Goal: Task Accomplishment & Management: Use online tool/utility

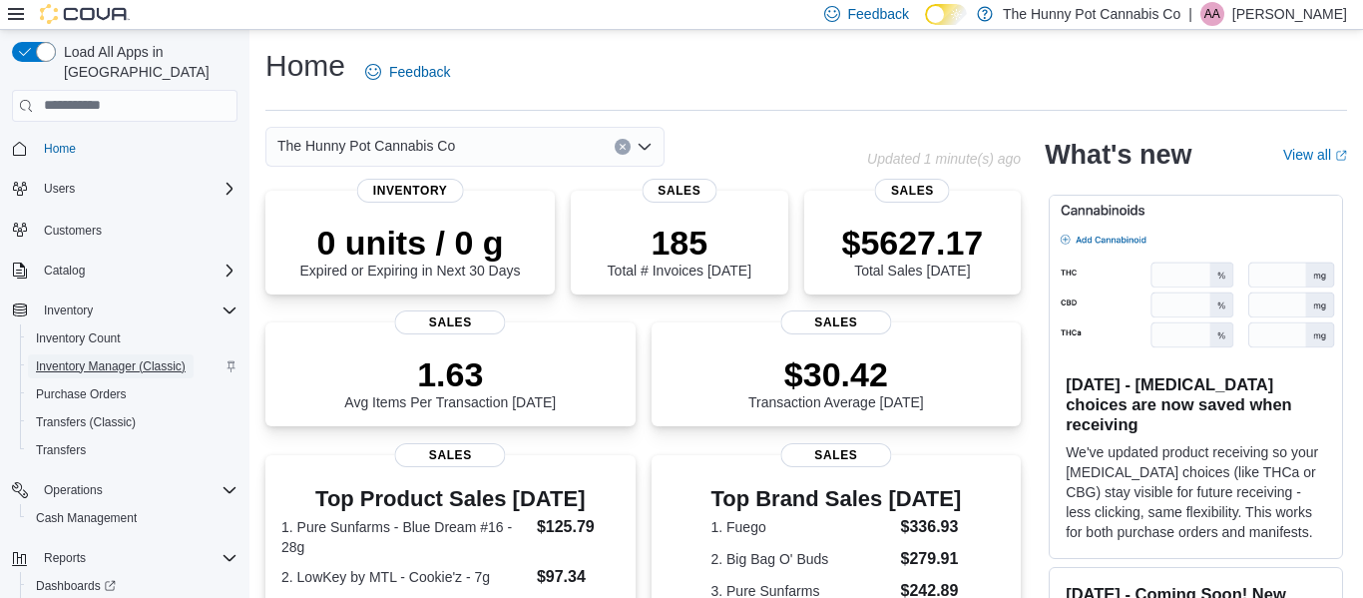
click at [98, 358] on span "Inventory Manager (Classic)" at bounding box center [111, 366] width 150 height 16
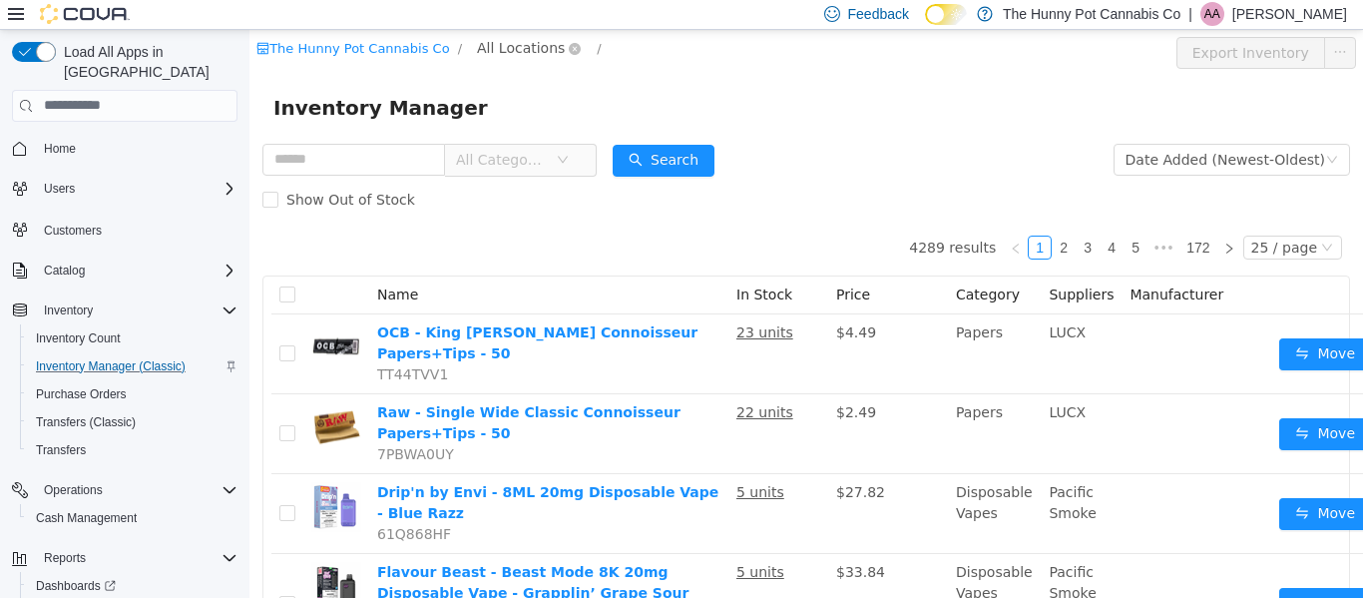
click at [500, 46] on span "All Locations" at bounding box center [521, 47] width 88 height 22
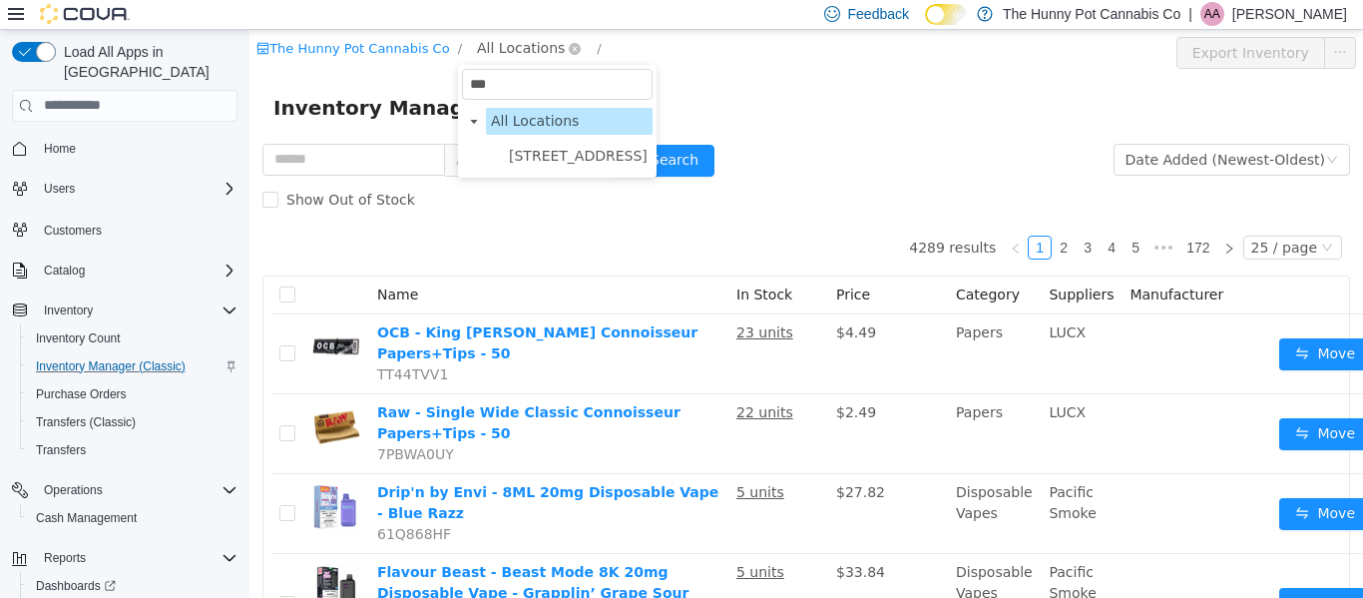
type input "****"
click at [529, 153] on span "[STREET_ADDRESS]" at bounding box center [578, 155] width 139 height 16
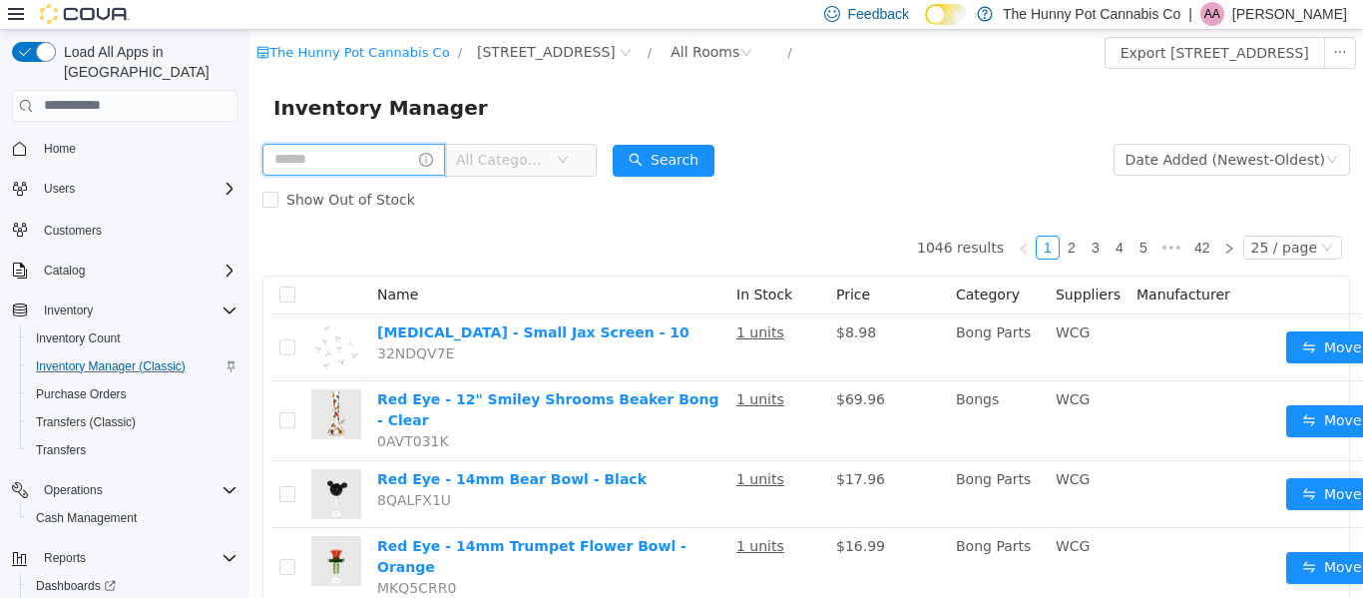
click at [433, 154] on input "text" at bounding box center [353, 159] width 183 height 32
click at [708, 55] on div "All Rooms" at bounding box center [705, 51] width 69 height 30
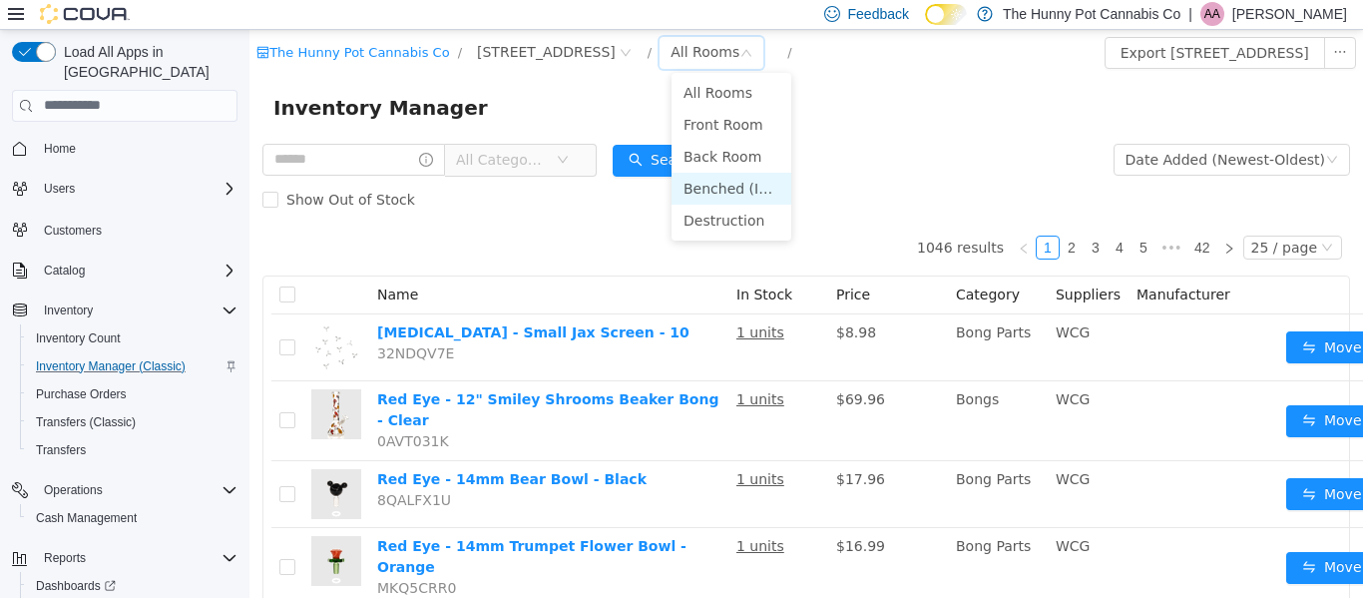
click at [702, 182] on li "Benched (Inactive)" at bounding box center [732, 188] width 120 height 32
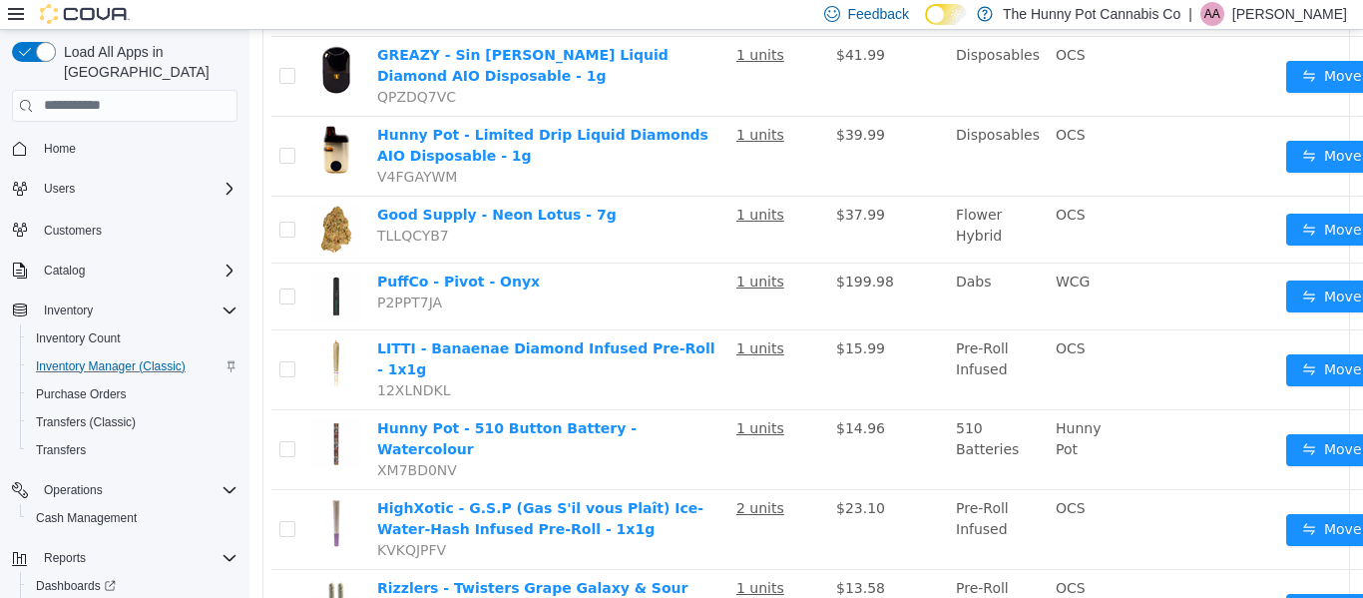
scroll to position [294, 0]
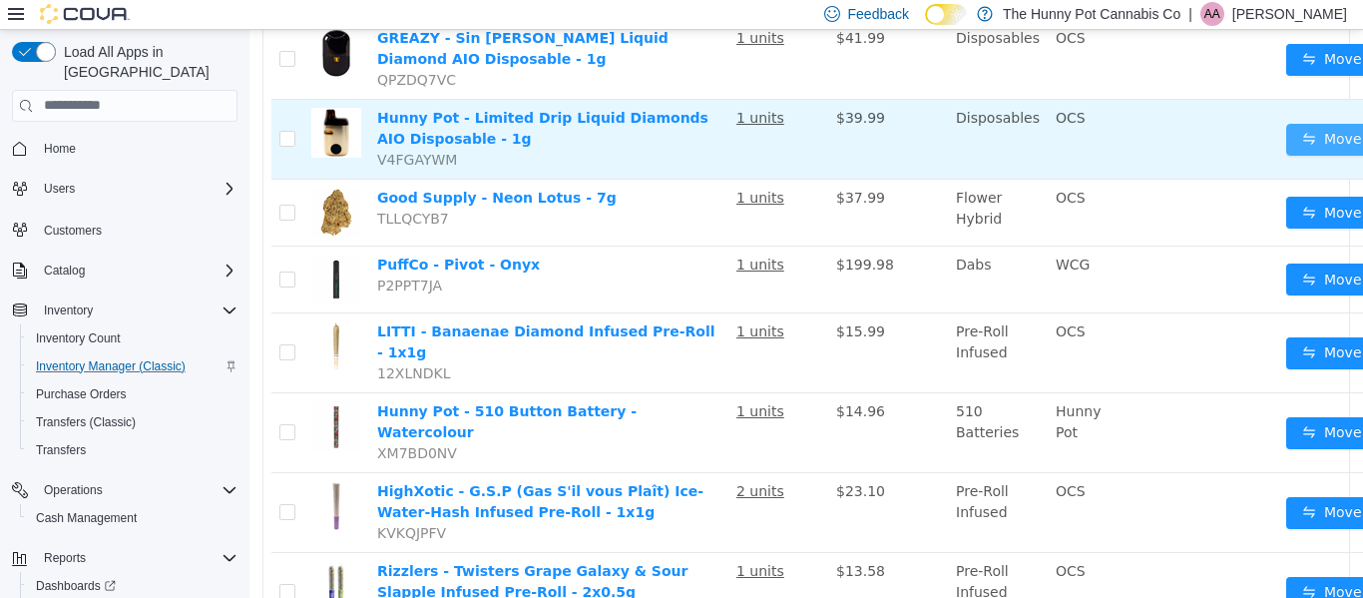
click at [1289, 150] on button "Move" at bounding box center [1332, 139] width 92 height 32
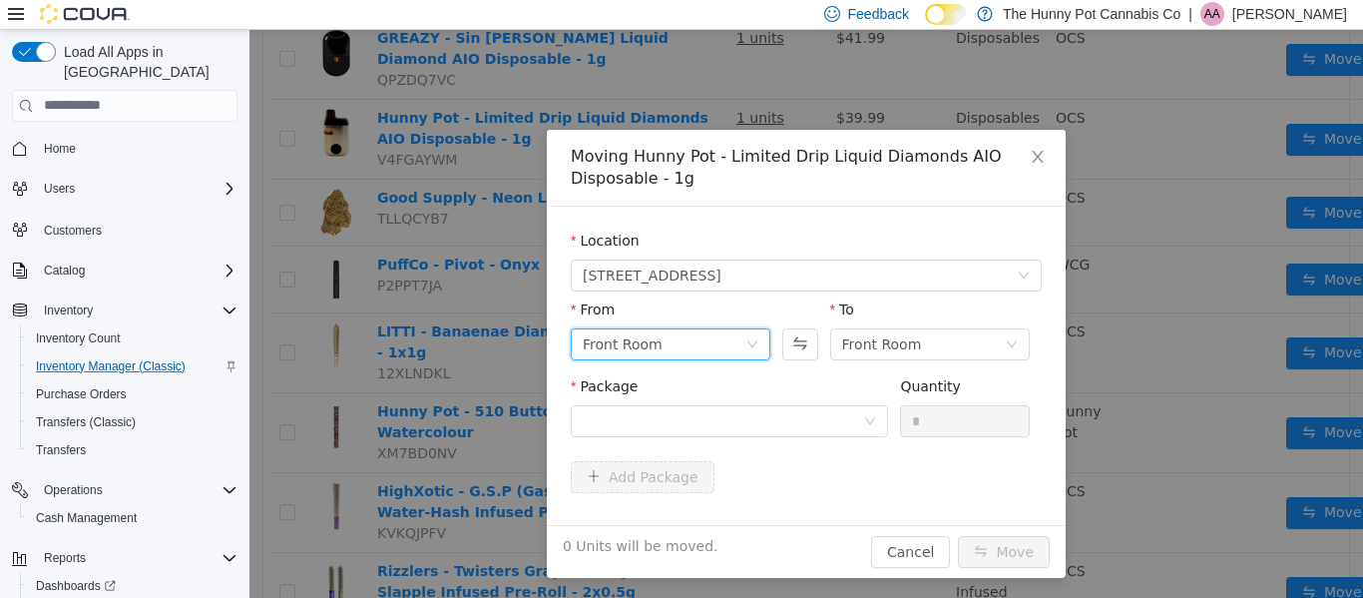
click at [735, 337] on div "Front Room" at bounding box center [664, 343] width 163 height 30
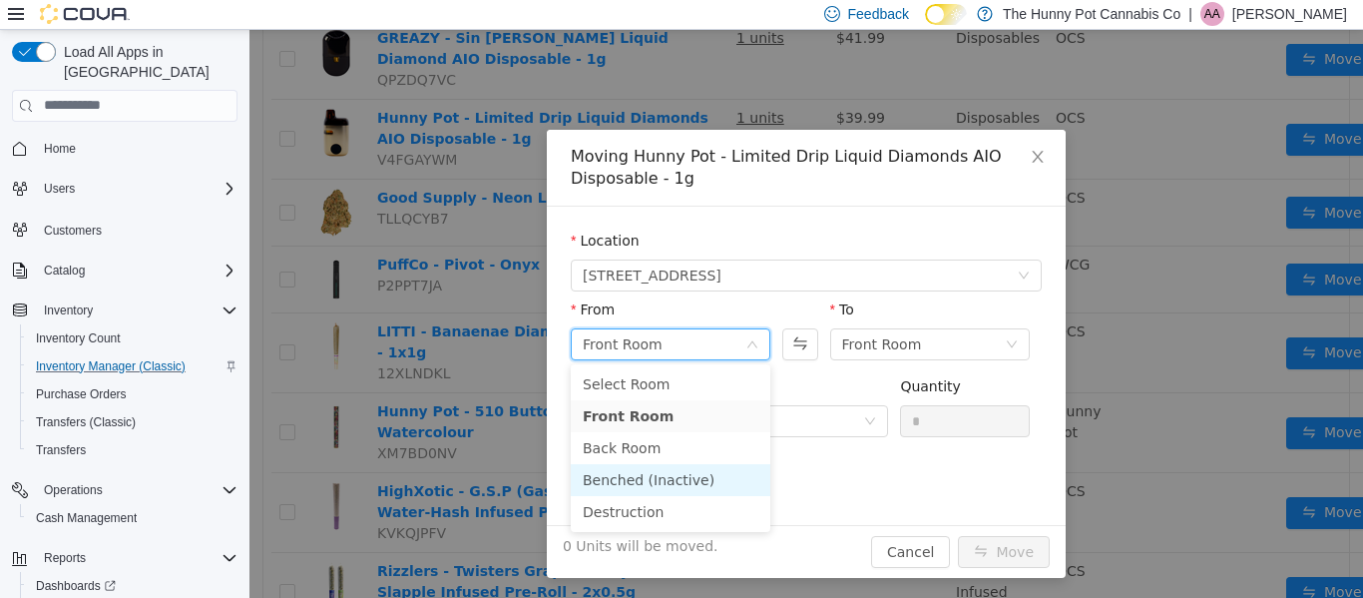
click at [672, 476] on li "Benched (Inactive)" at bounding box center [671, 479] width 200 height 32
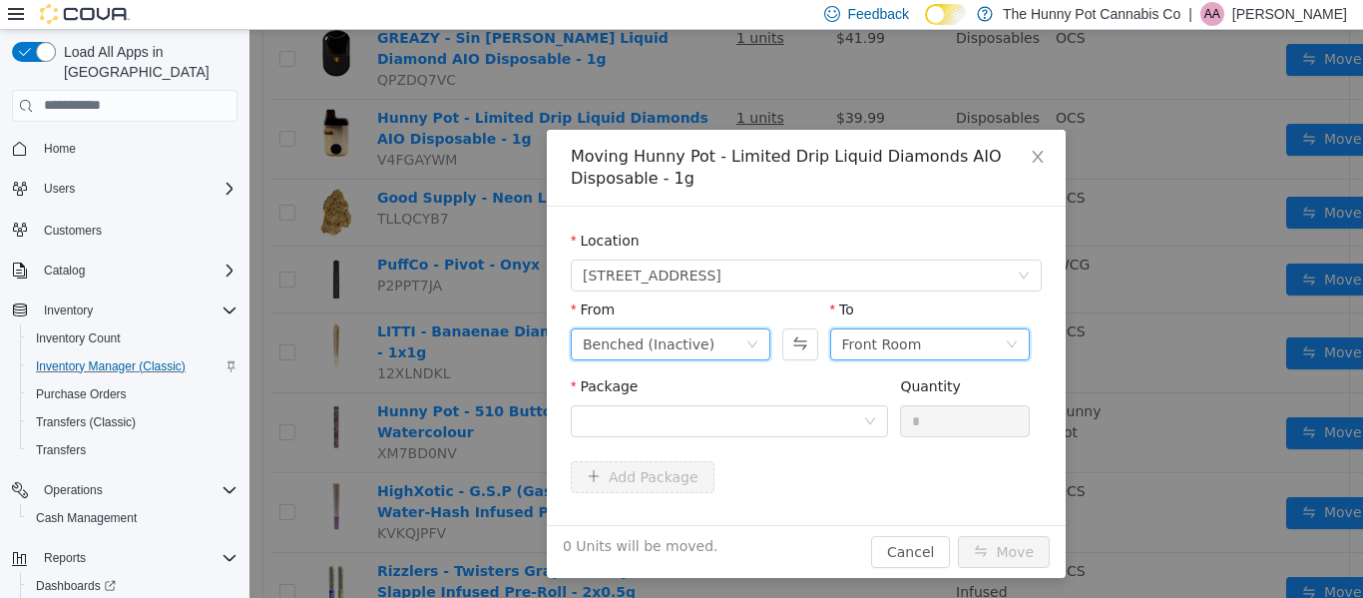
click at [883, 352] on div "Front Room" at bounding box center [882, 343] width 80 height 30
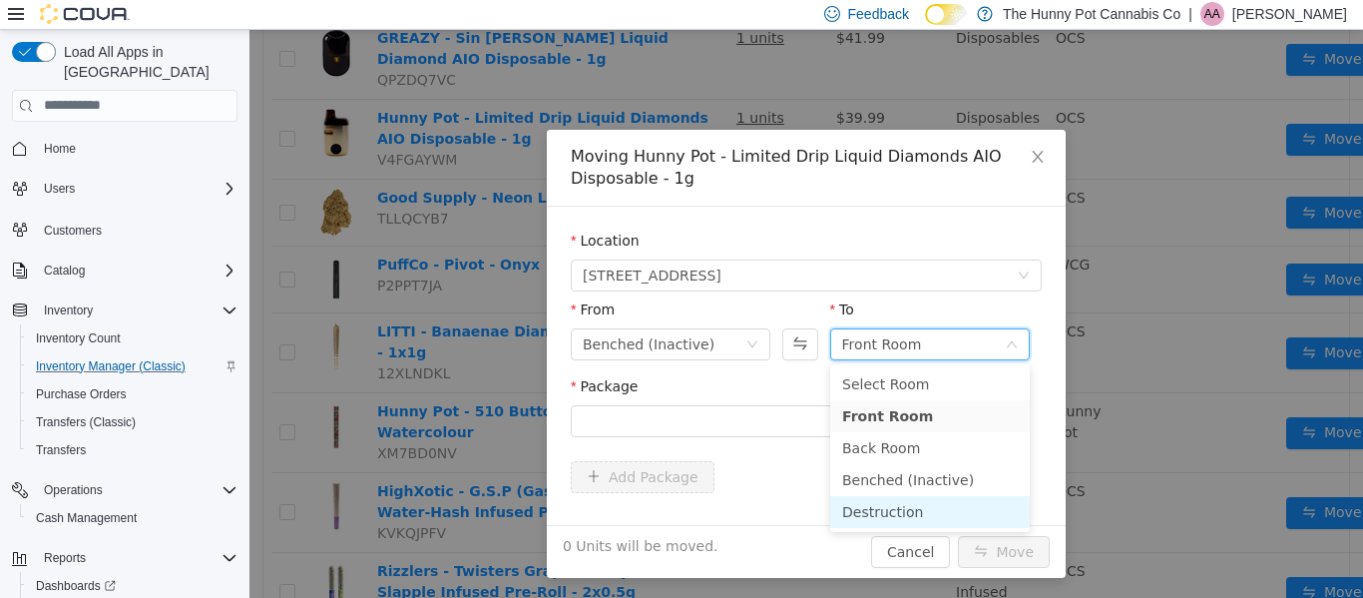
click at [877, 504] on li "Destruction" at bounding box center [930, 511] width 200 height 32
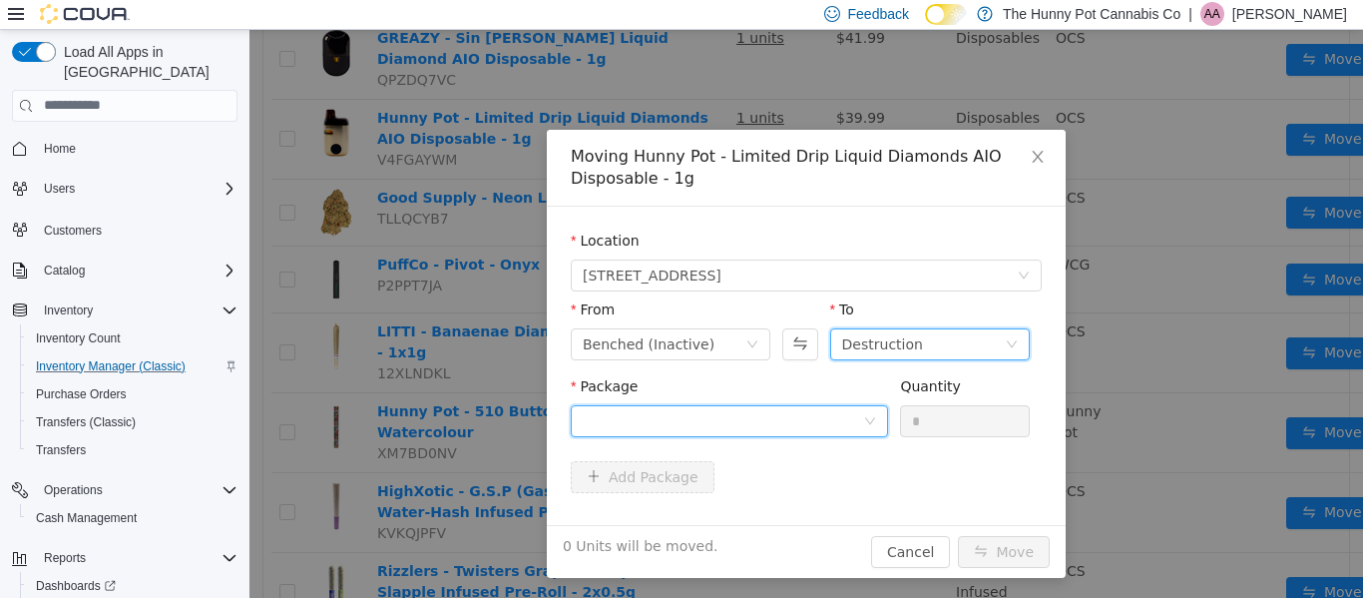
click at [824, 419] on div at bounding box center [723, 420] width 280 height 30
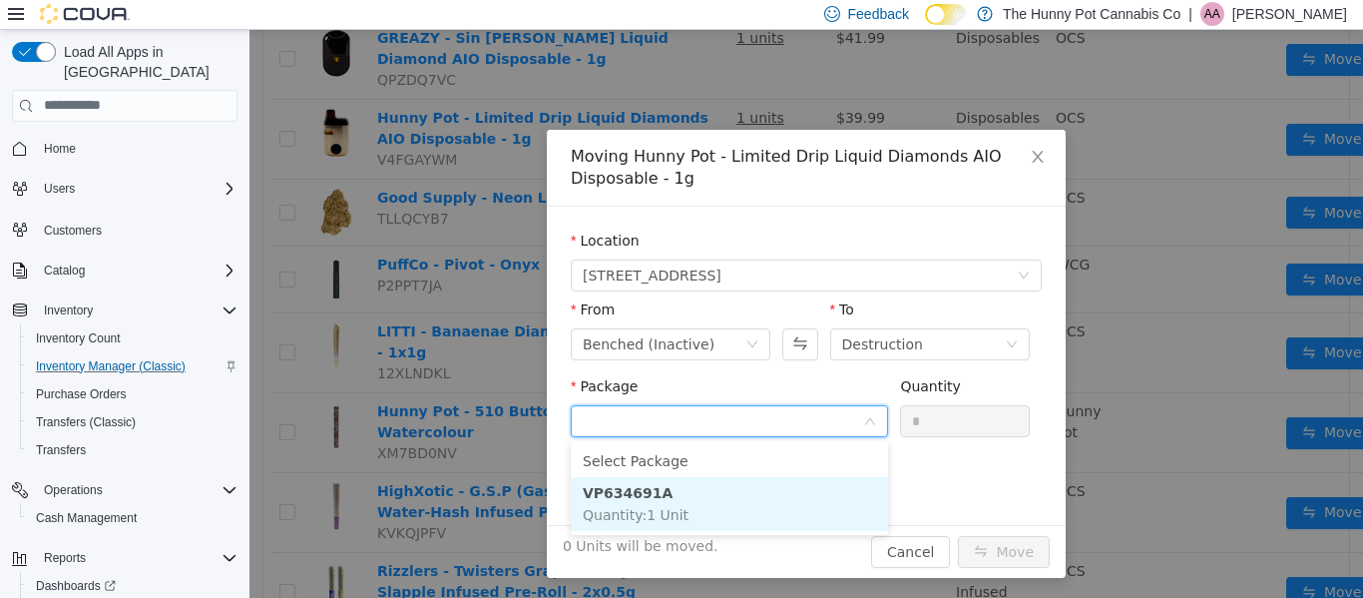
click at [743, 496] on li "VP634691A Quantity : 1 Unit" at bounding box center [729, 503] width 317 height 54
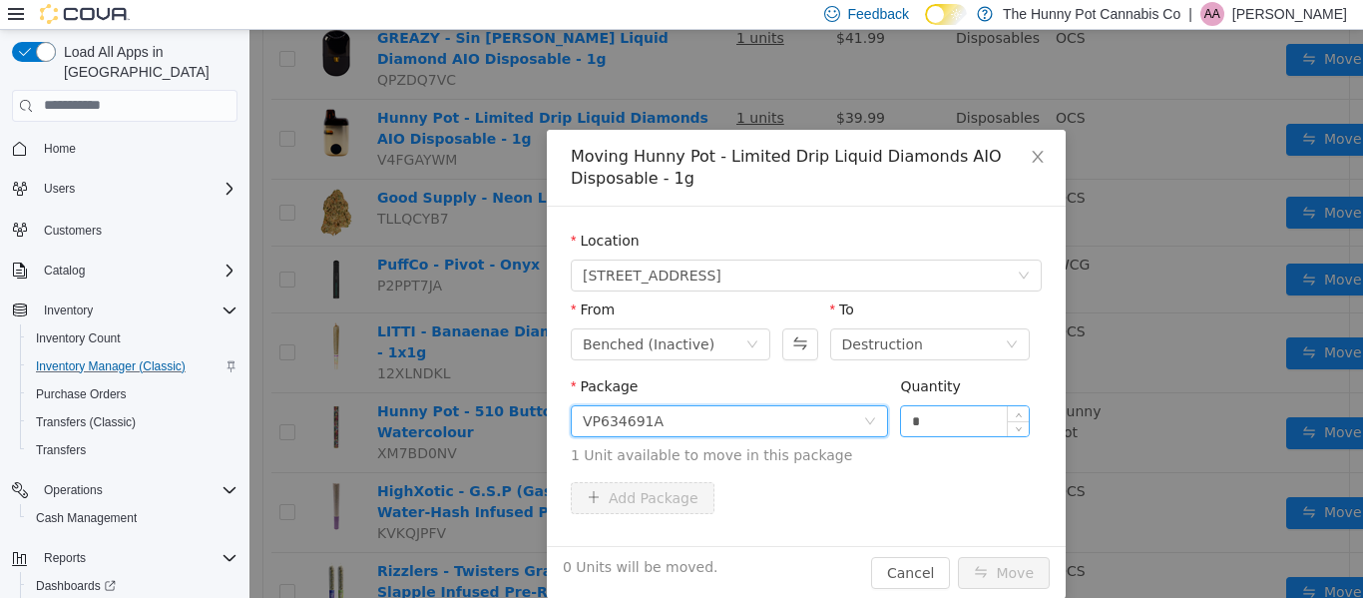
click at [985, 412] on input "*" at bounding box center [965, 420] width 128 height 30
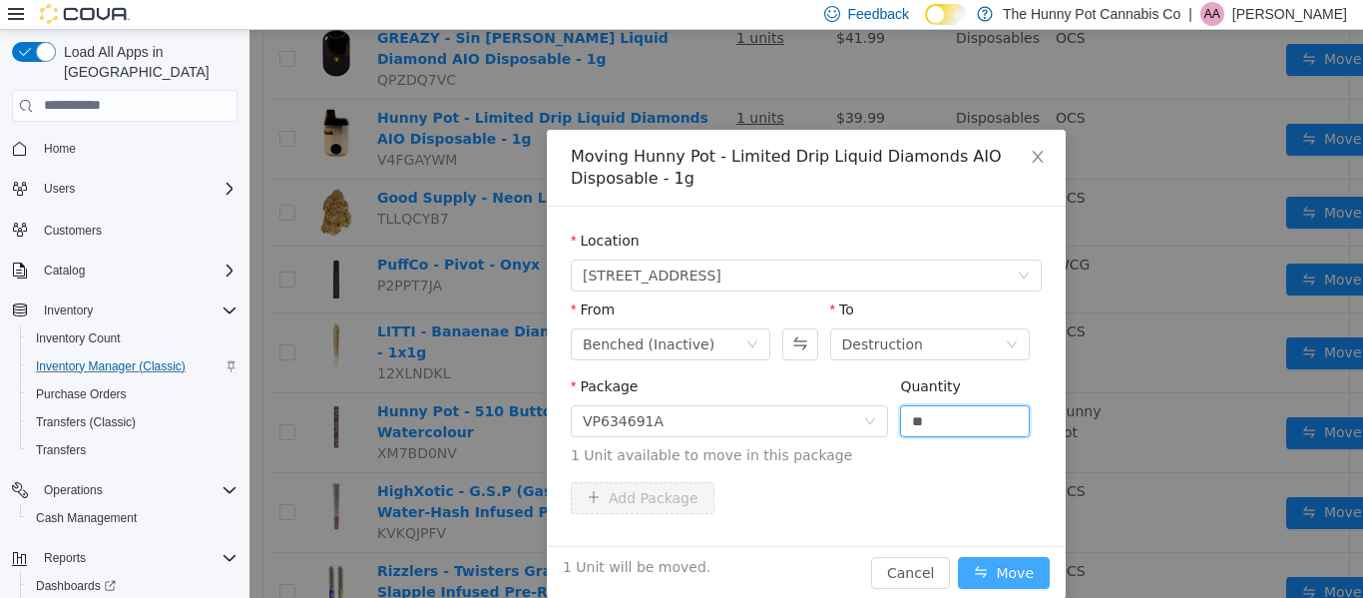
click at [978, 573] on button "Move" at bounding box center [1004, 572] width 92 height 32
type input "*"
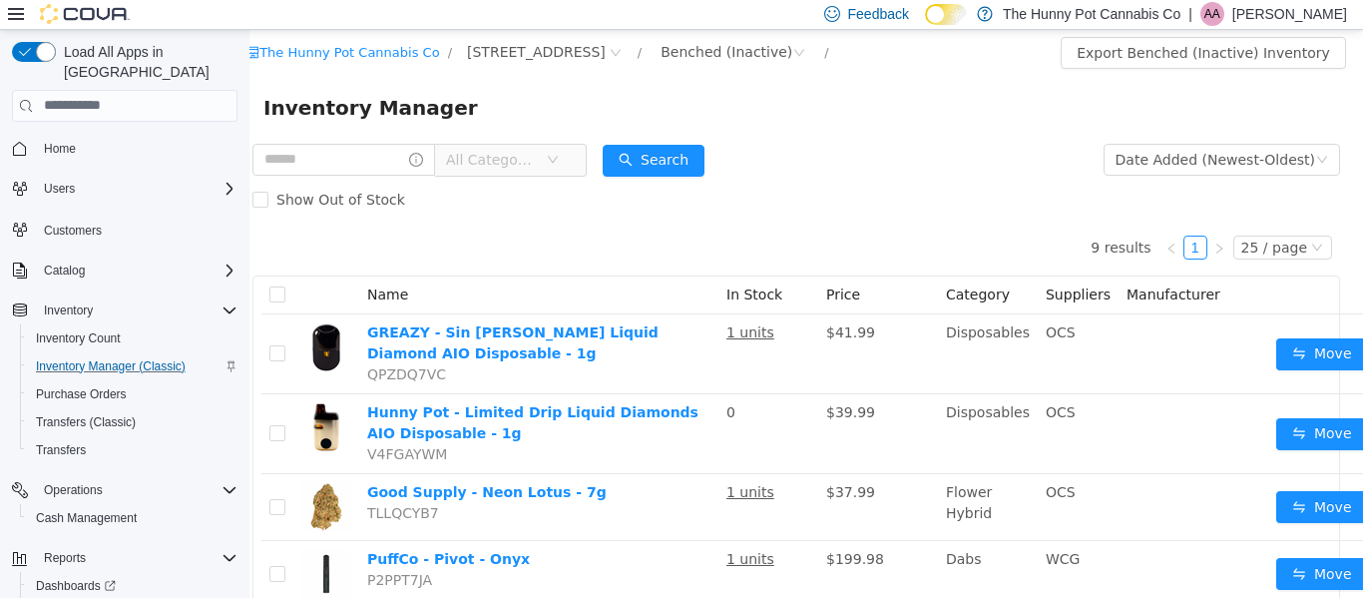
scroll to position [0, 0]
